Goal: Transaction & Acquisition: Book appointment/travel/reservation

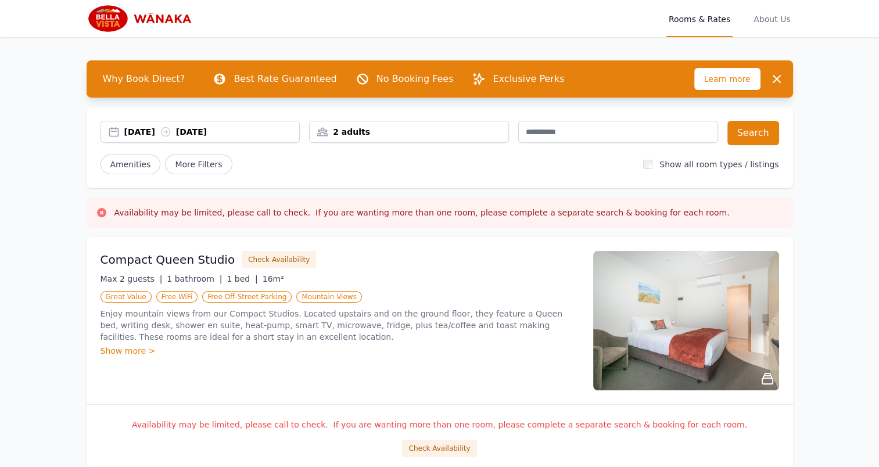
click at [394, 129] on div "2 adults" at bounding box center [409, 132] width 199 height 12
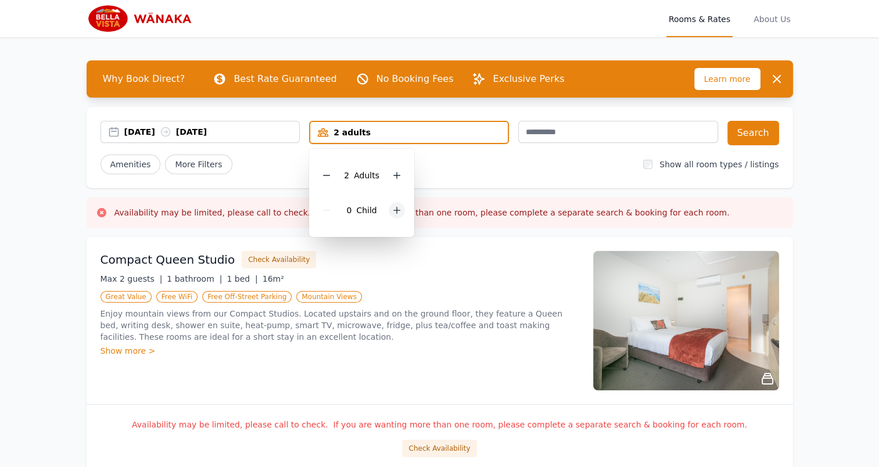
click at [393, 206] on icon at bounding box center [396, 210] width 9 height 9
click at [393, 206] on div "2 Child ren" at bounding box center [365, 210] width 95 height 35
click at [402, 213] on icon at bounding box center [404, 210] width 9 height 9
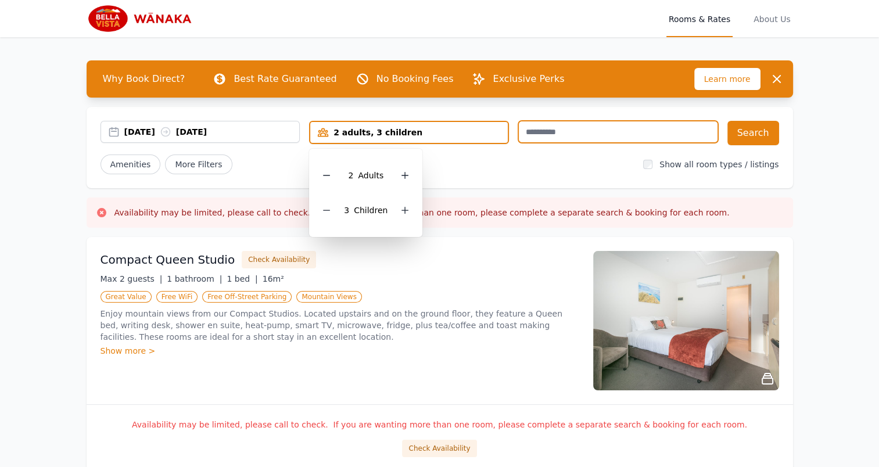
click at [557, 136] on input "text" at bounding box center [618, 132] width 200 height 22
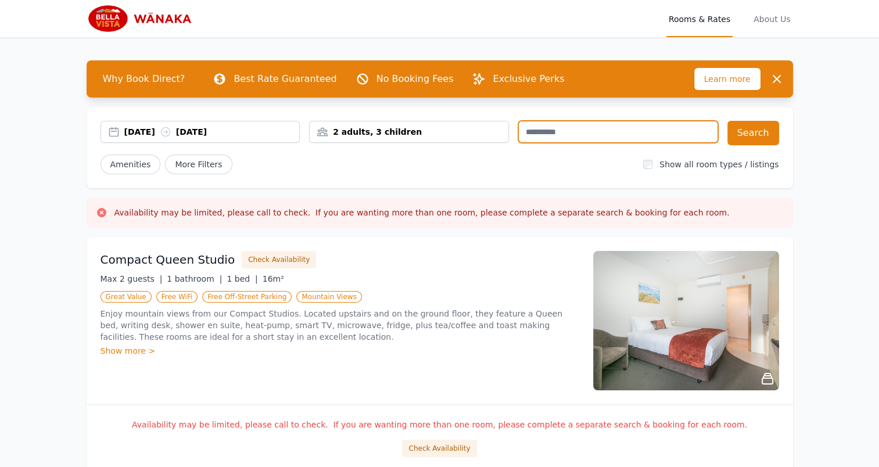
click at [216, 128] on div "[DATE] [DATE]" at bounding box center [211, 132] width 175 height 12
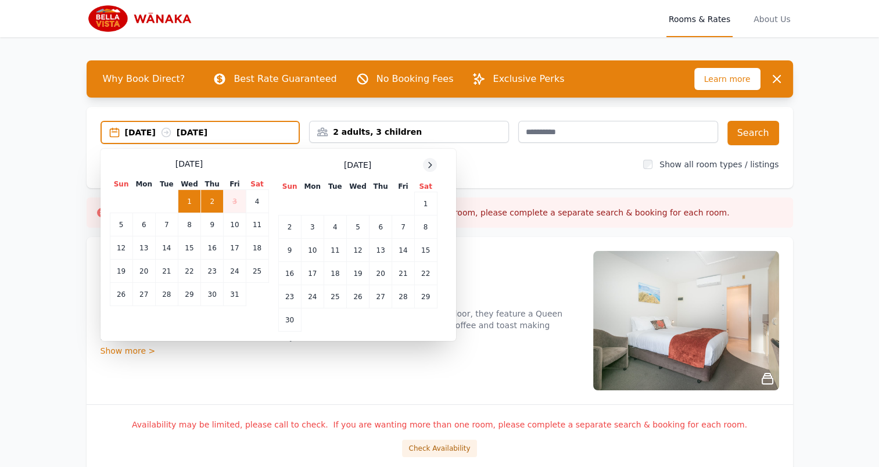
click at [424, 163] on div at bounding box center [430, 165] width 14 height 14
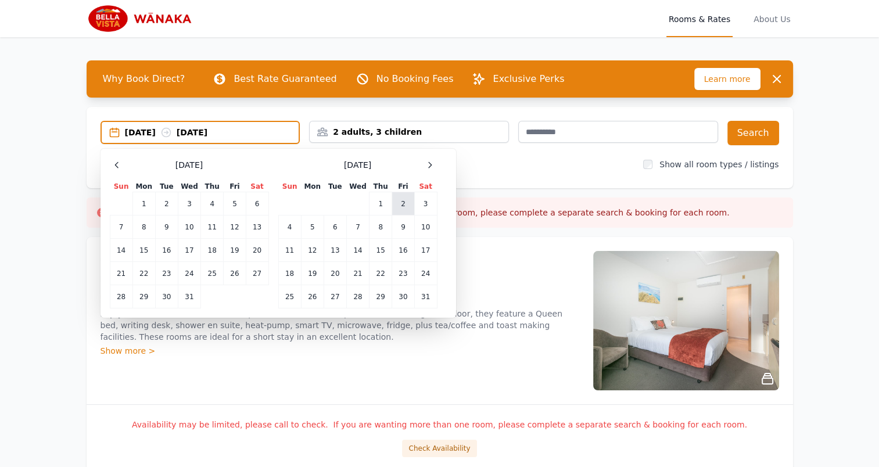
click at [403, 206] on td "2" at bounding box center [403, 203] width 22 height 23
click at [286, 224] on td "4" at bounding box center [289, 227] width 23 height 23
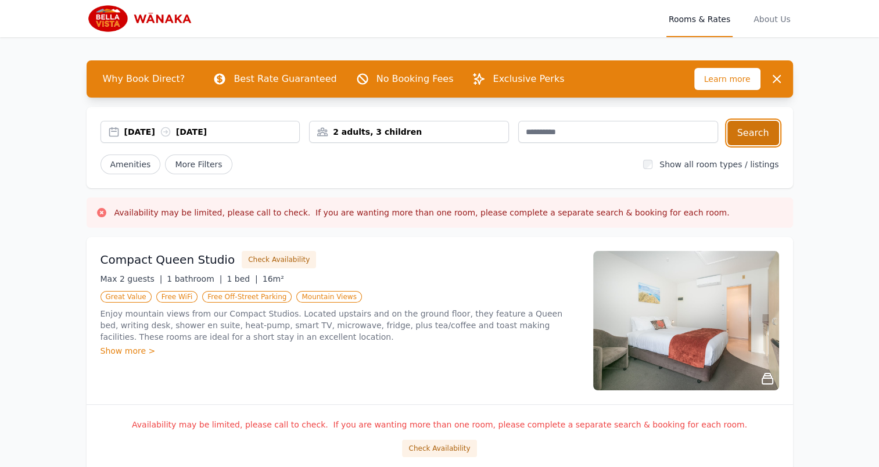
click at [744, 131] on button "Search" at bounding box center [753, 133] width 52 height 24
